Goal: Task Accomplishment & Management: Complete application form

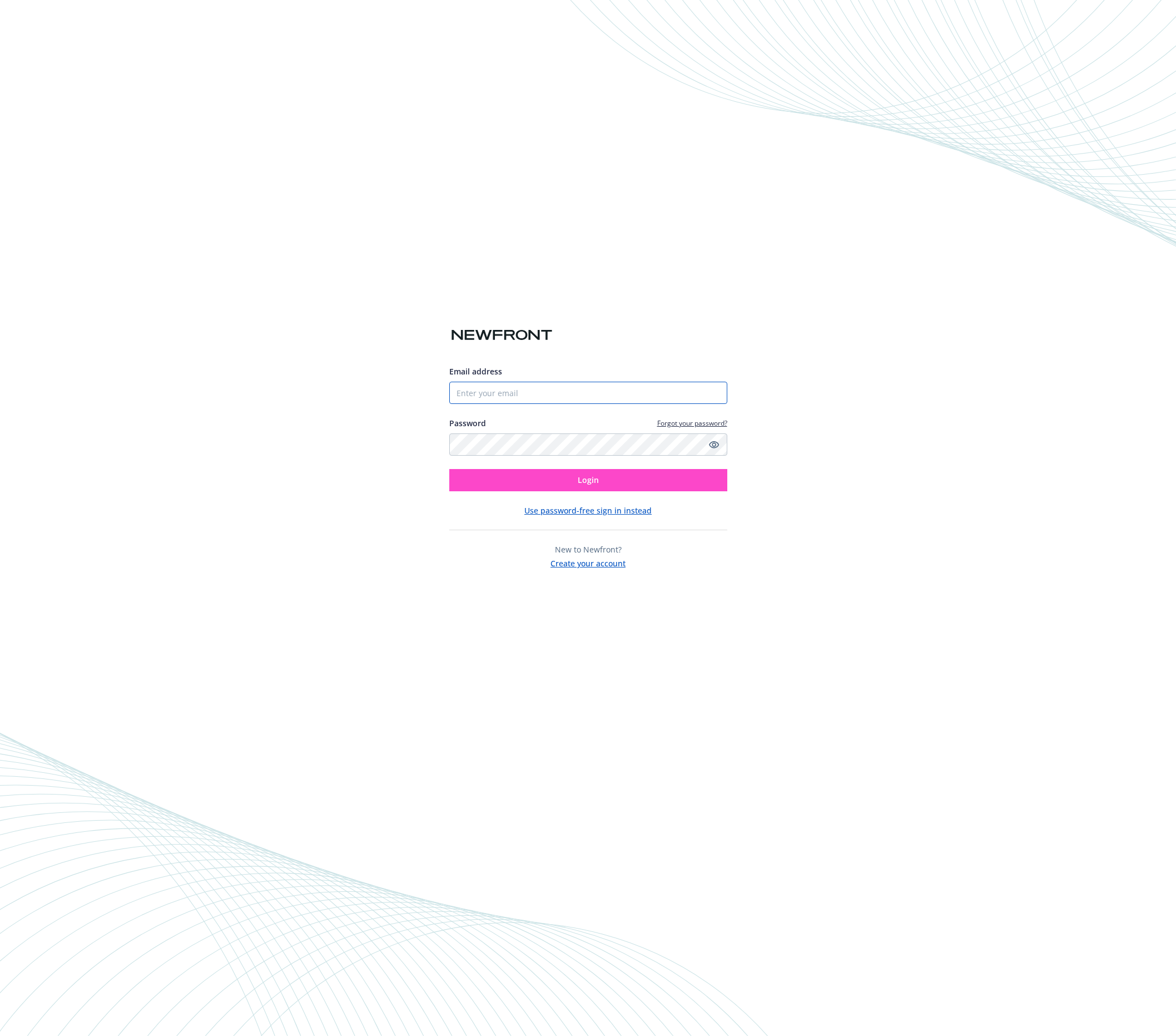
type input "[EMAIL_ADDRESS][PERSON_NAME][DOMAIN_NAME]"
click at [614, 481] on button "Login" at bounding box center [588, 480] width 278 height 22
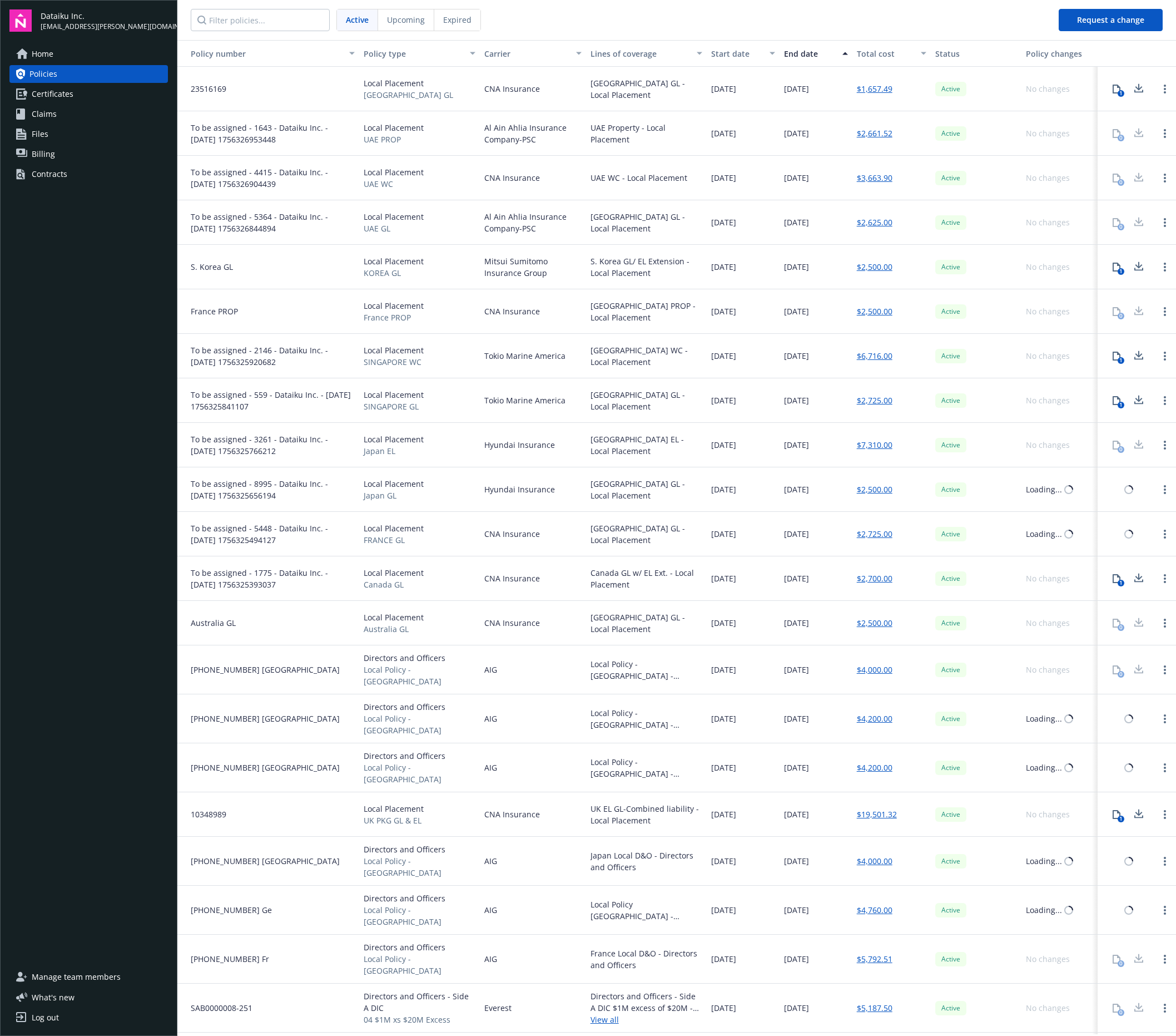
click at [42, 173] on div "Contracts" at bounding box center [49, 174] width 35 height 18
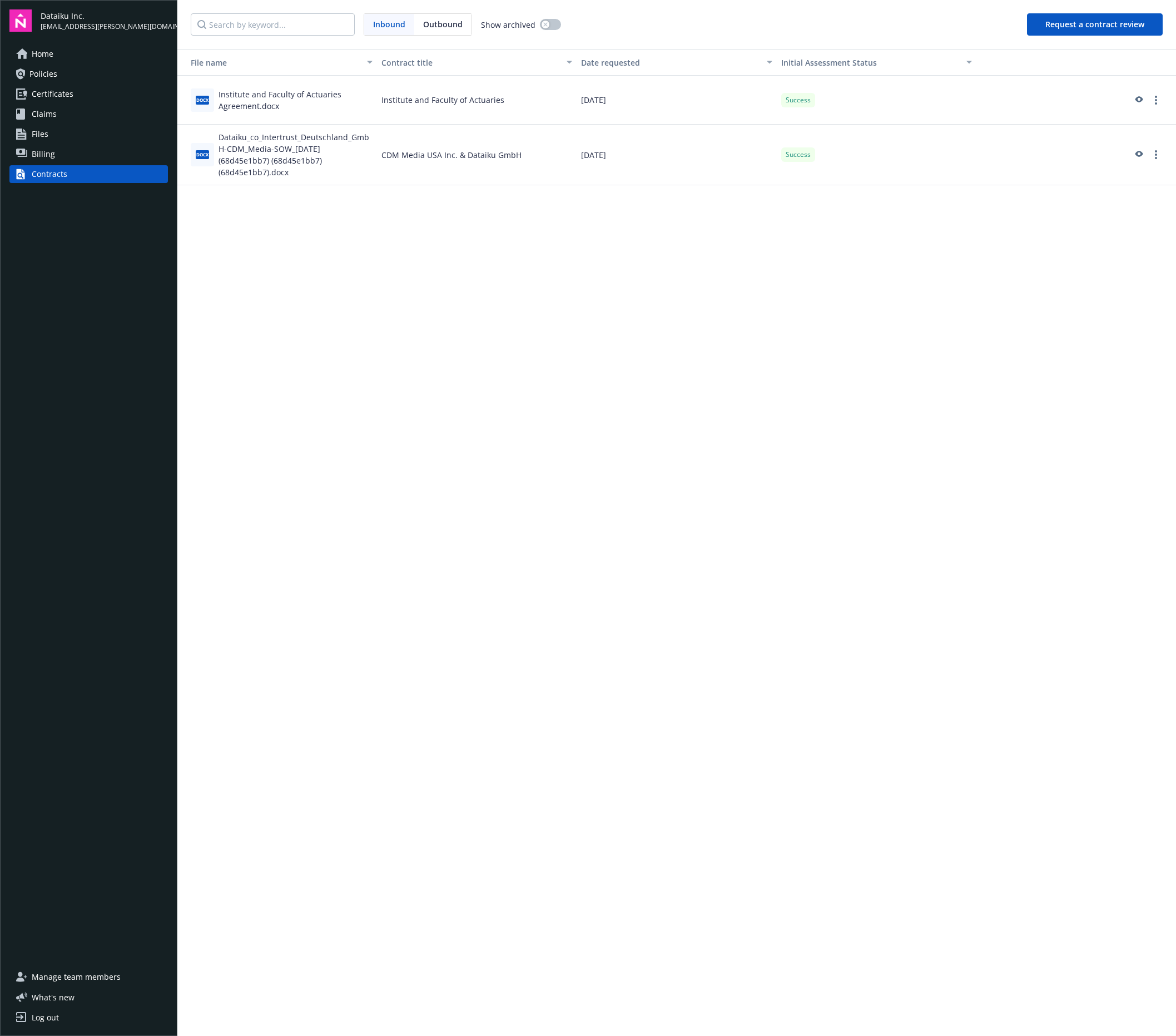
click at [1085, 22] on button "Request a contract review" at bounding box center [1095, 24] width 135 height 22
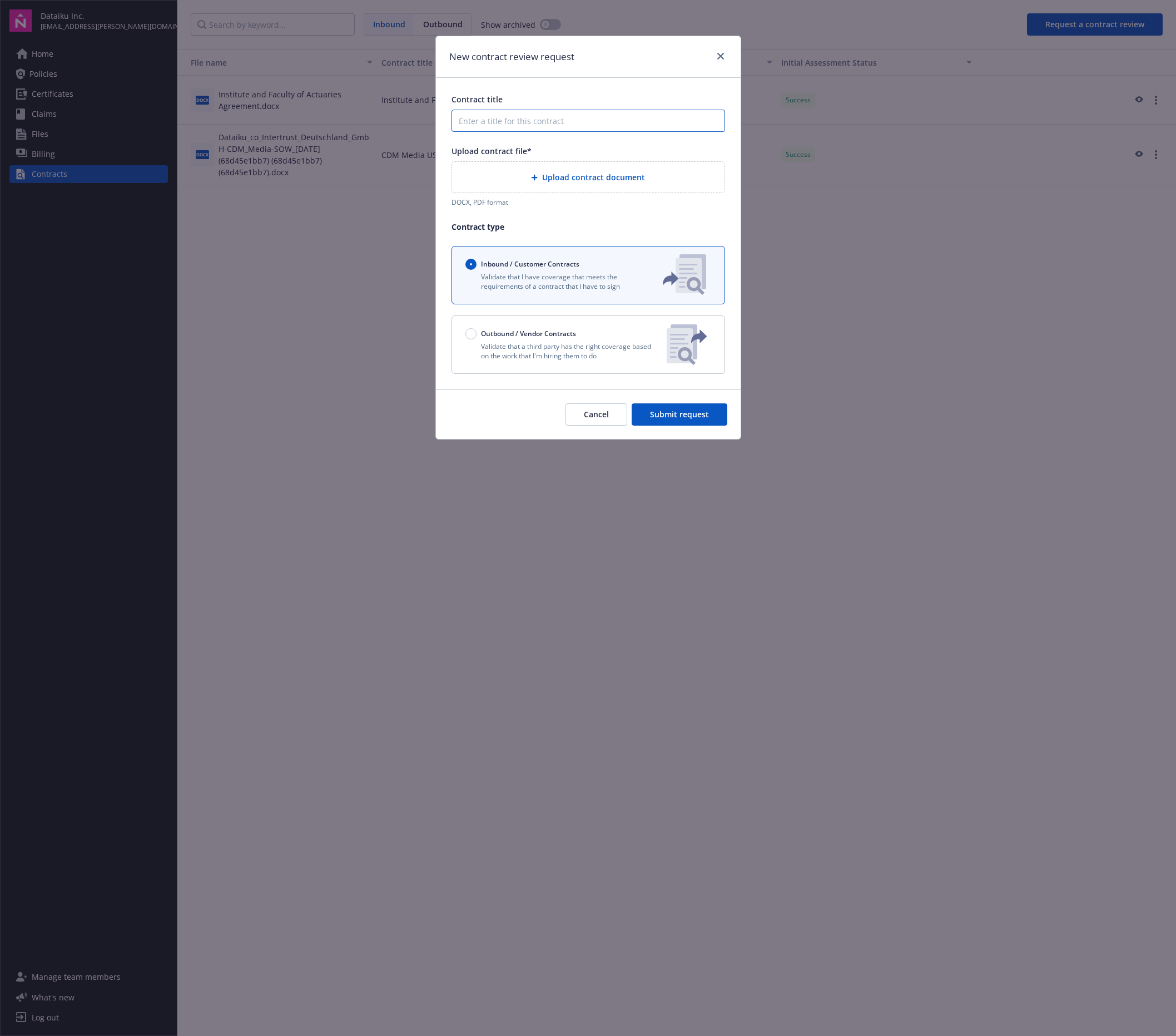
click at [526, 121] on input "Contract title" at bounding box center [588, 120] width 274 height 22
type input "Spring Studios"
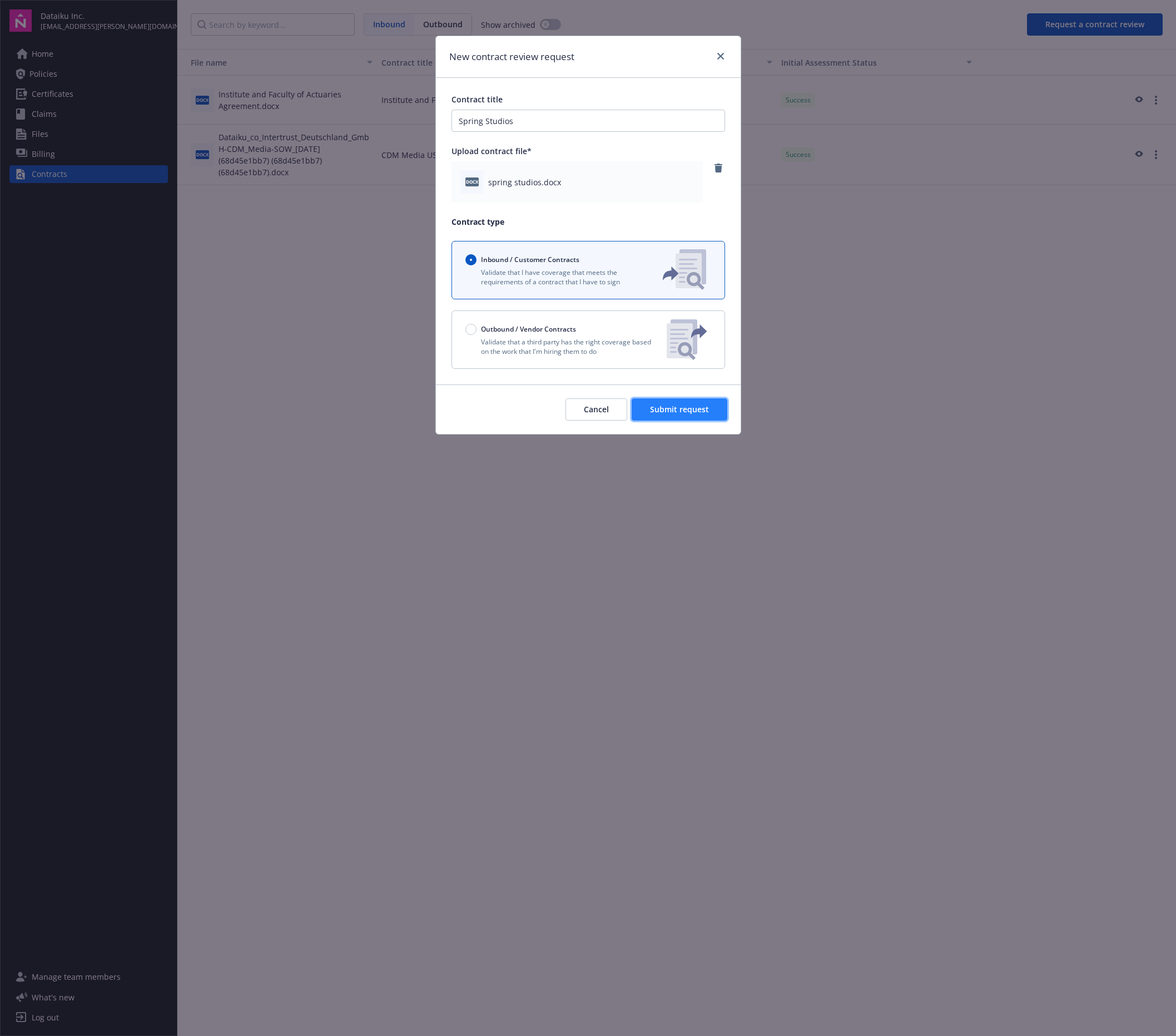
click at [686, 414] on span "Submit request" at bounding box center [680, 409] width 59 height 11
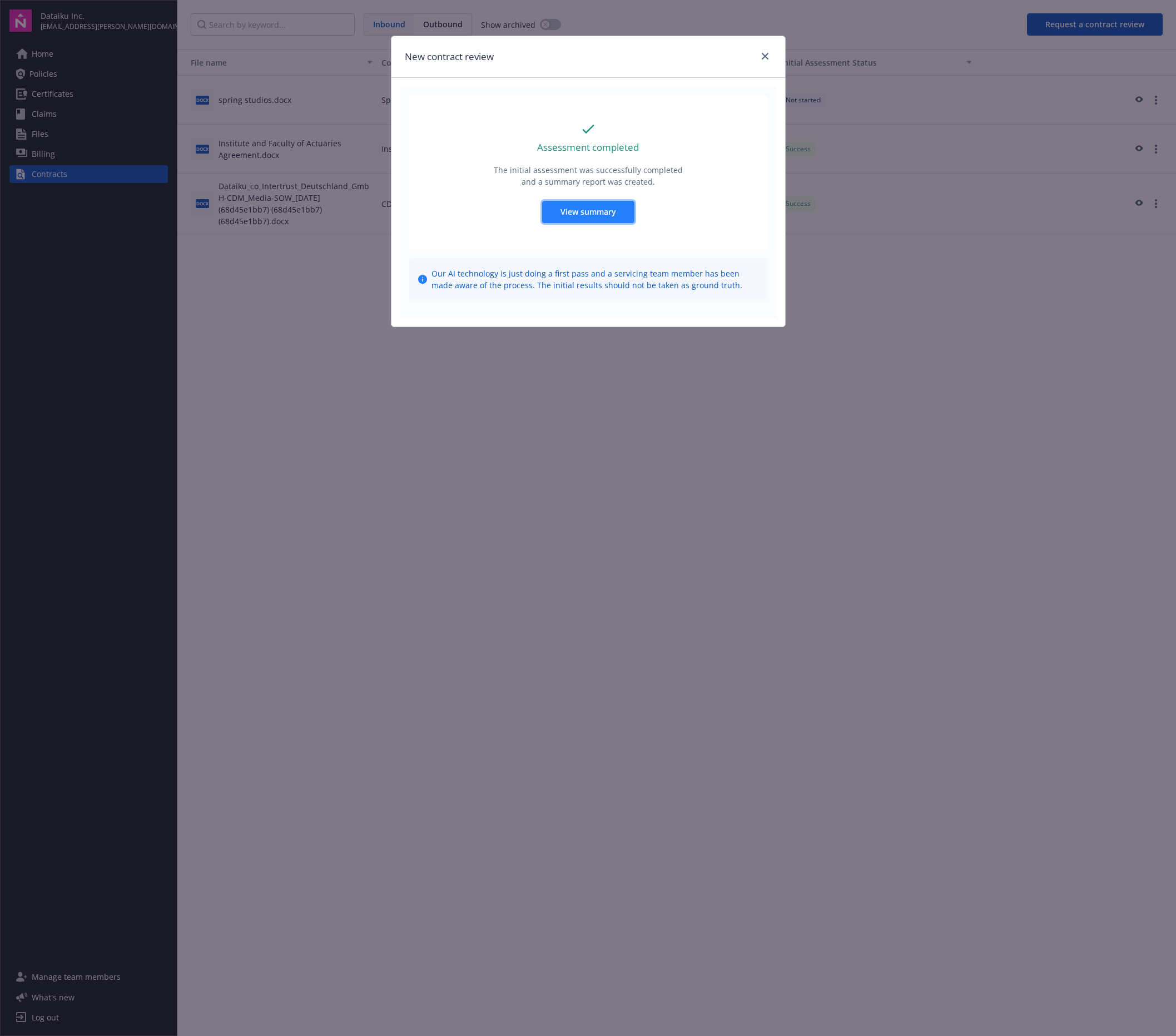
click at [562, 211] on span "View summary" at bounding box center [588, 211] width 55 height 11
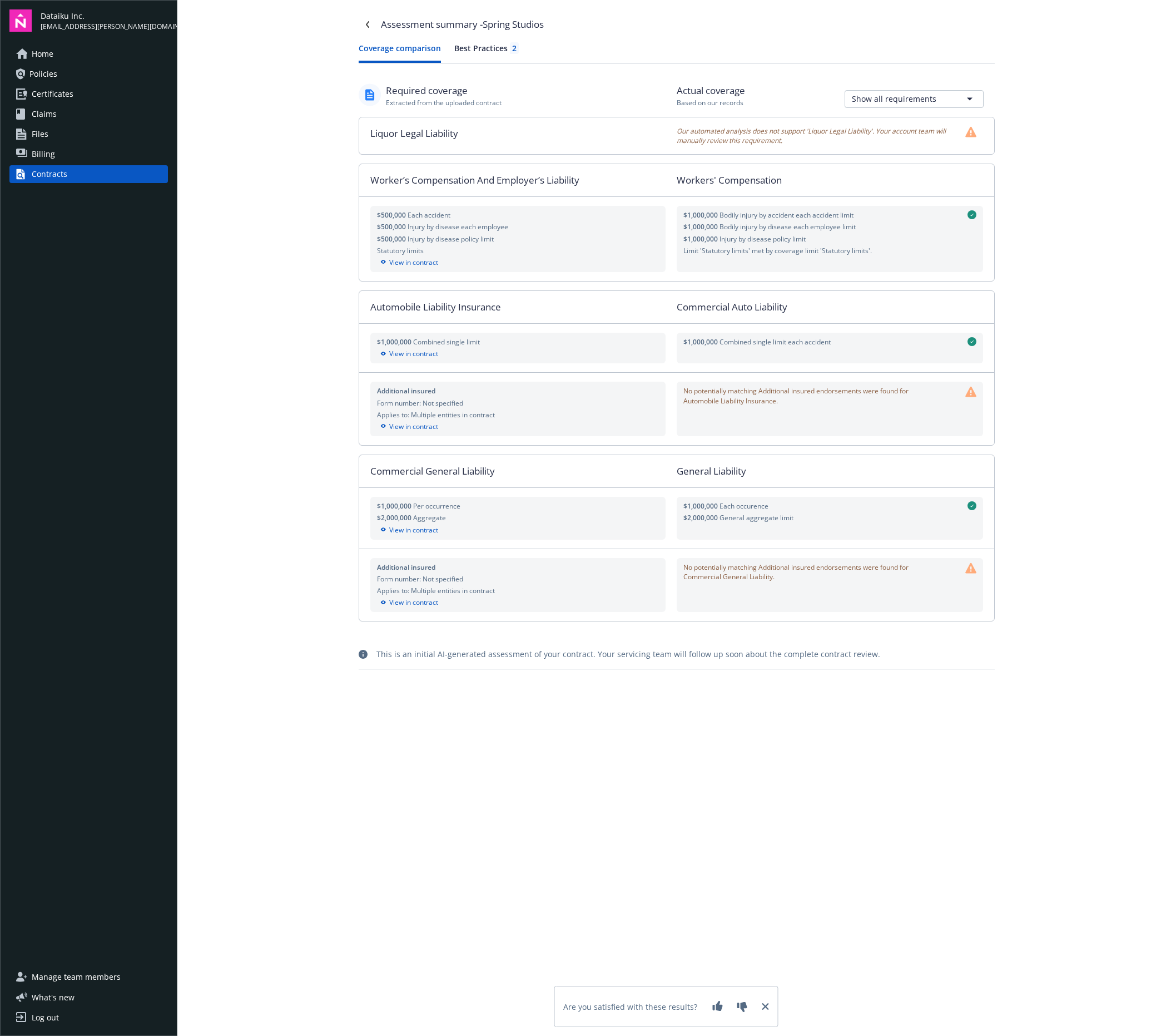
click at [488, 50] on div "Best Practices 2" at bounding box center [487, 48] width 65 height 12
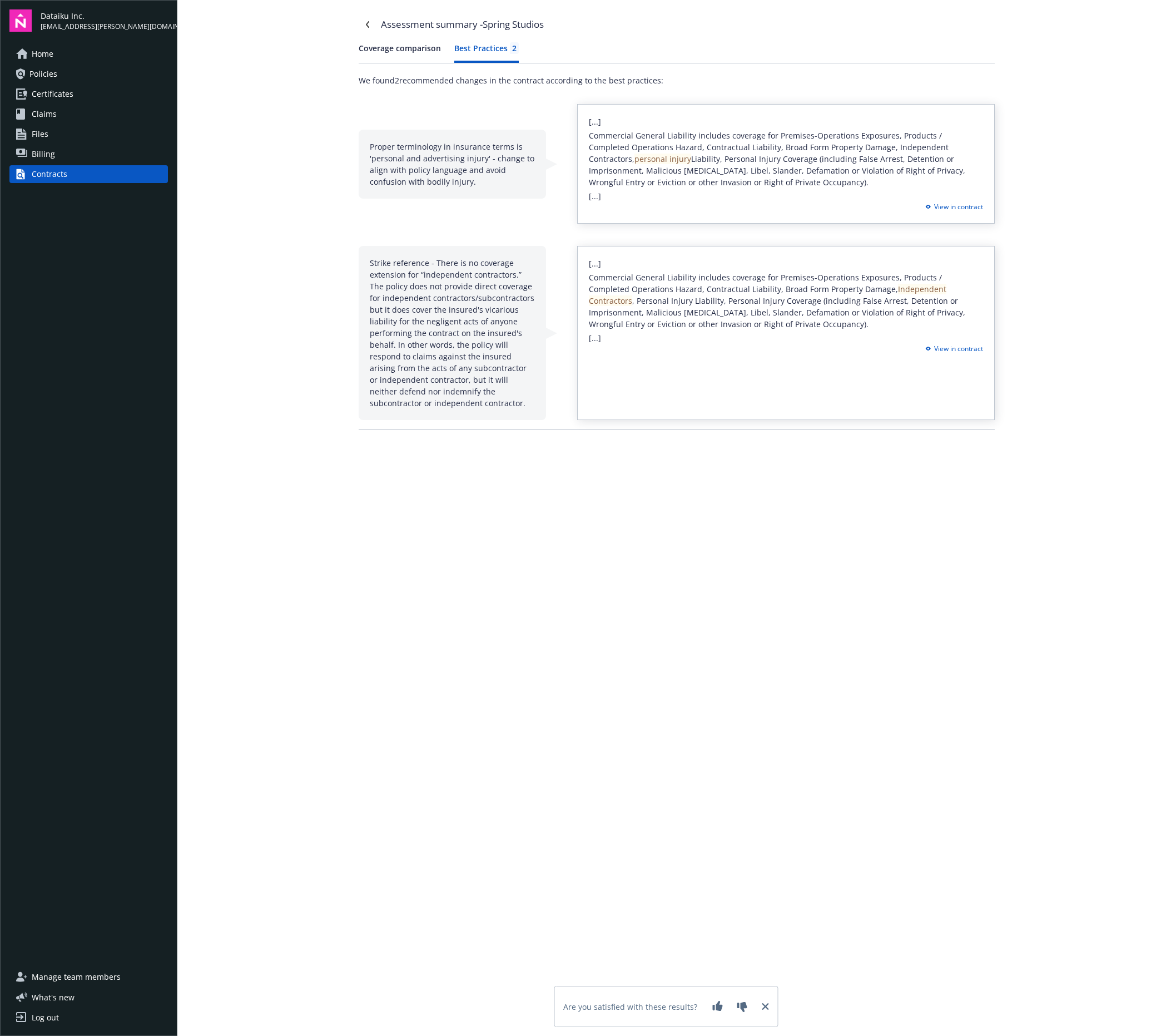
click at [1080, 91] on div "Assessment summary - Spring Studios Coverage comparison Best Practices 2 We fou…" at bounding box center [676, 518] width 999 height 1036
click at [1089, 377] on div "Assessment summary - Spring Studios Coverage comparison Best Practices 2 We fou…" at bounding box center [676, 518] width 999 height 1036
